Goal: Find specific page/section: Find specific page/section

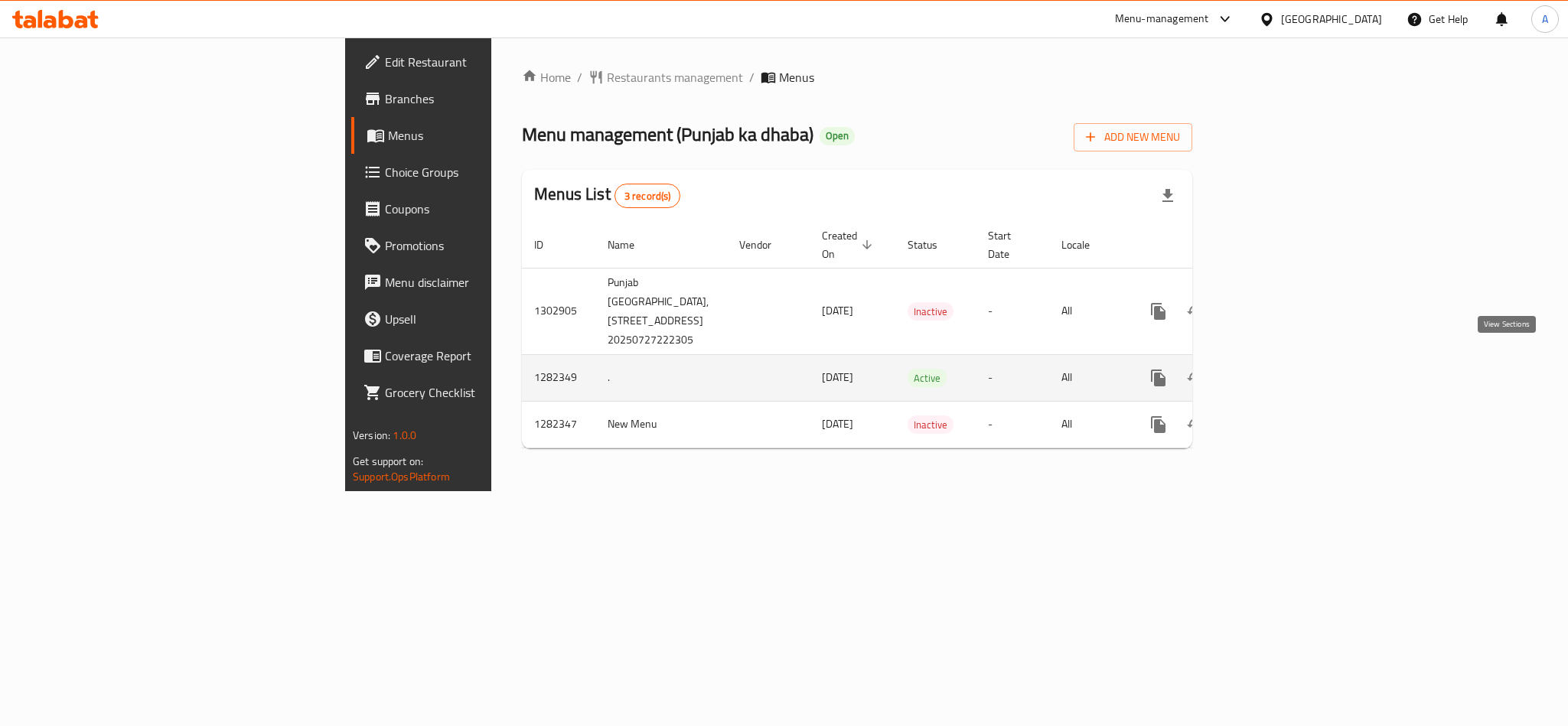
click at [1278, 368] on icon "enhanced table" at bounding box center [1269, 377] width 18 height 18
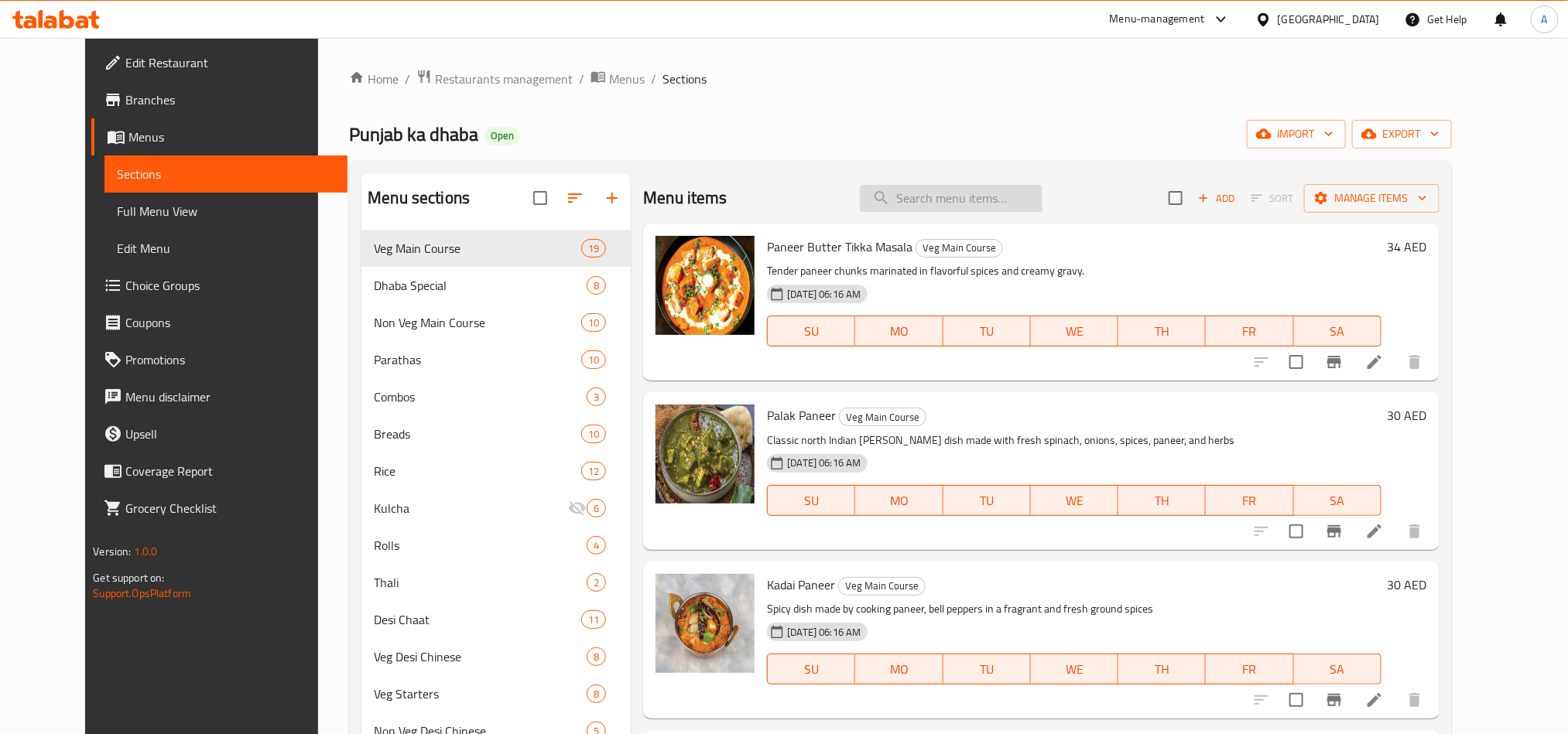
click at [961, 195] on input "search" at bounding box center [952, 198] width 183 height 28
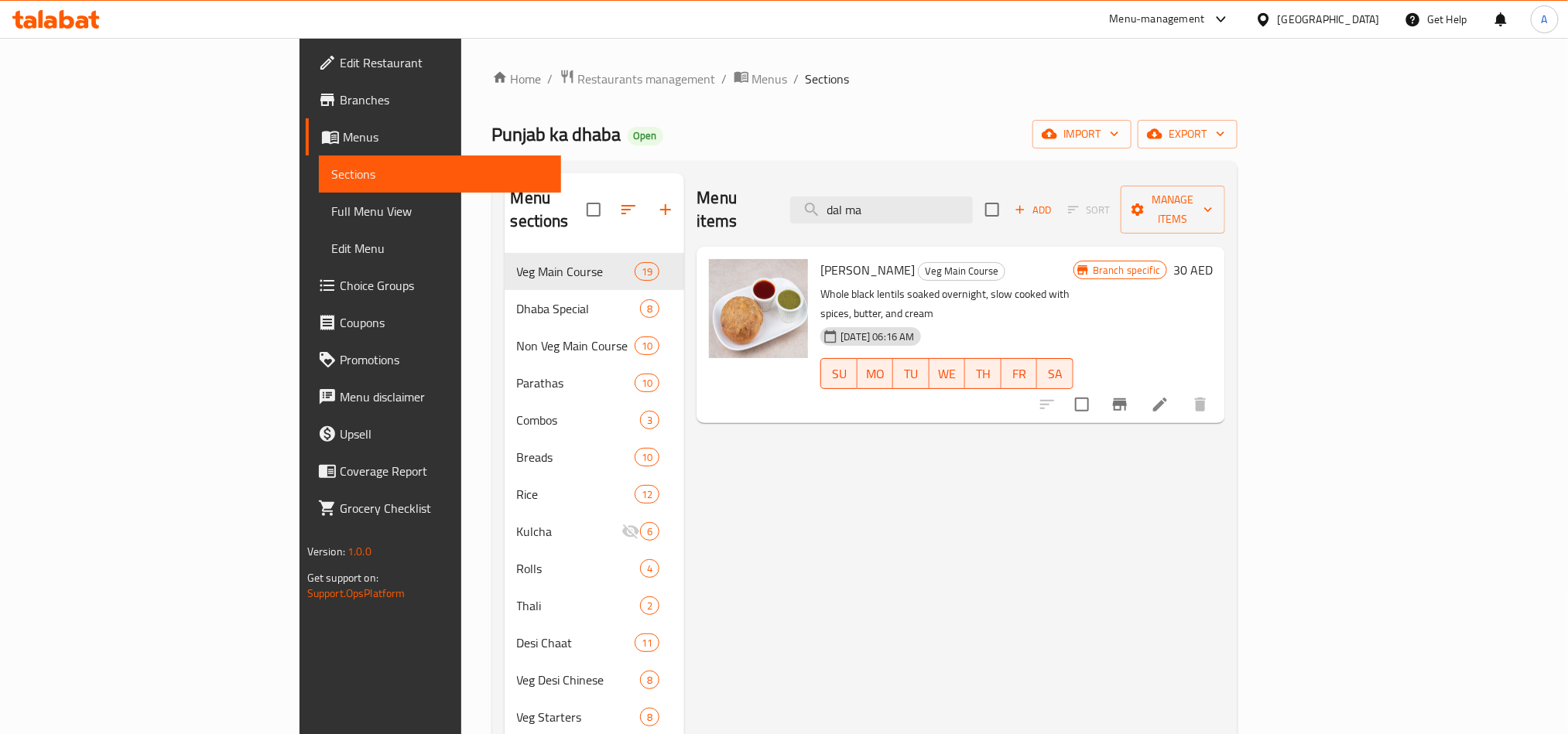
type input "dal ma"
click at [340, 100] on span "Branches" at bounding box center [444, 99] width 209 height 19
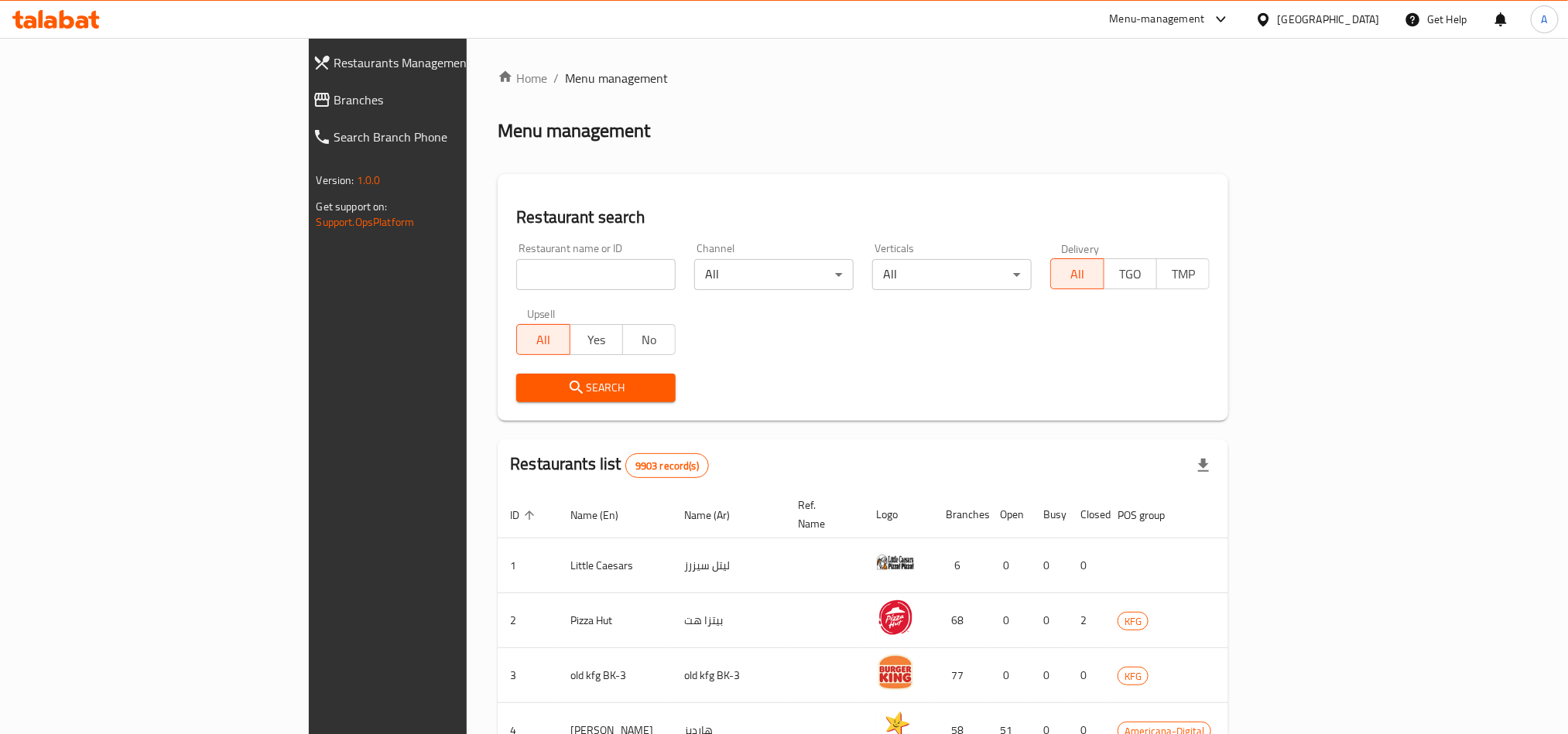
click at [516, 270] on input "search" at bounding box center [596, 274] width 159 height 30
paste input "636874"
type input "636874"
click at [529, 388] on span "Search" at bounding box center [596, 388] width 135 height 20
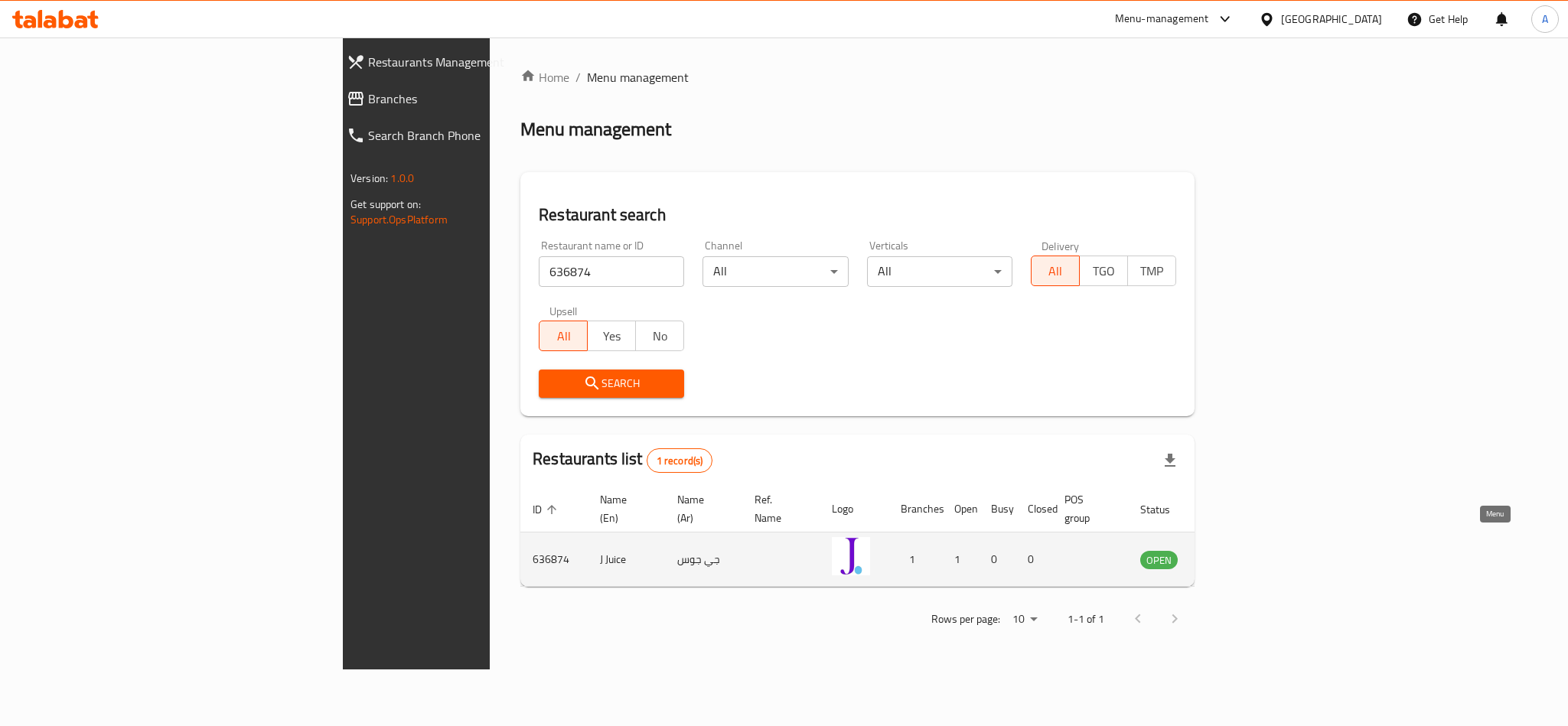
click at [1238, 550] on icon "enhanced table" at bounding box center [1230, 559] width 18 height 18
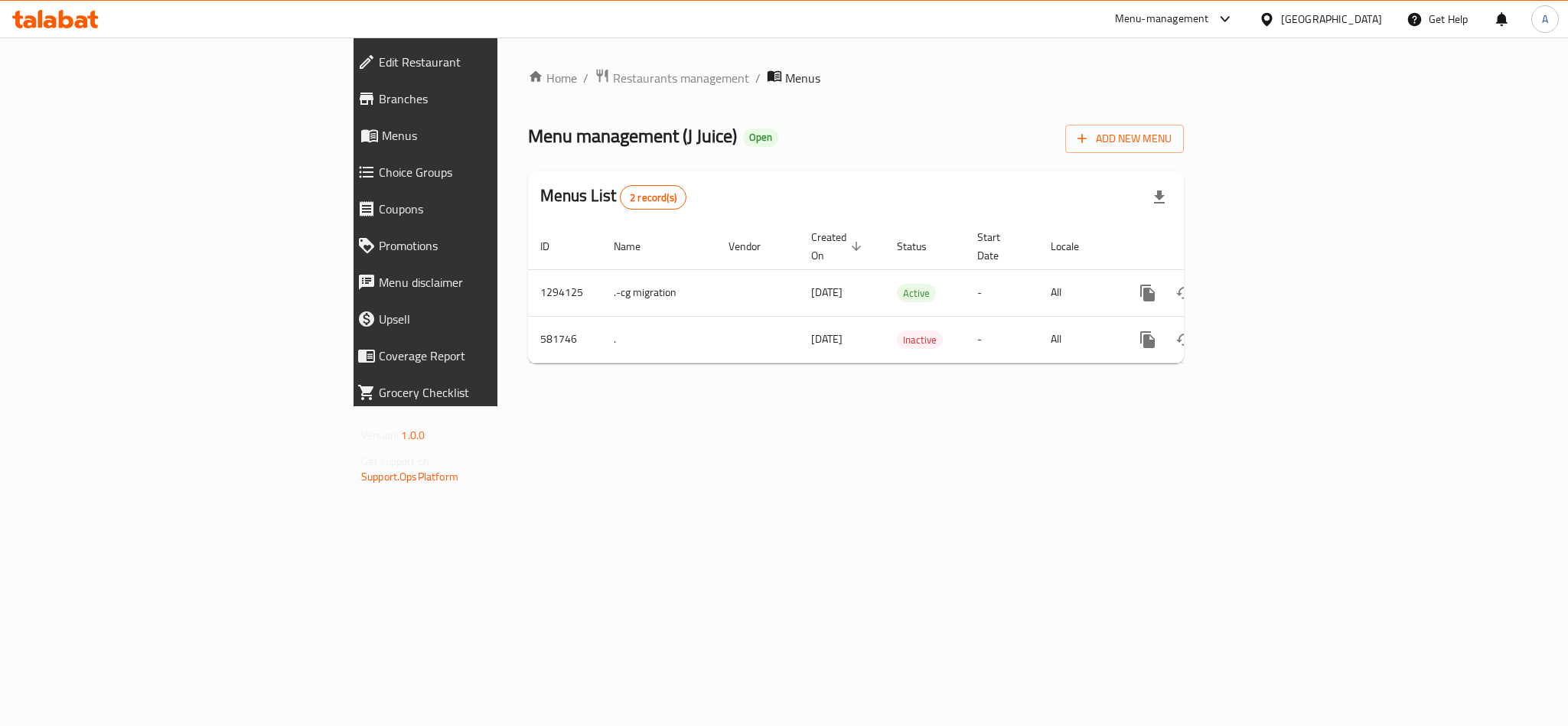
click at [379, 101] on span "Branches" at bounding box center [491, 98] width 225 height 18
